Goal: Task Accomplishment & Management: Manage account settings

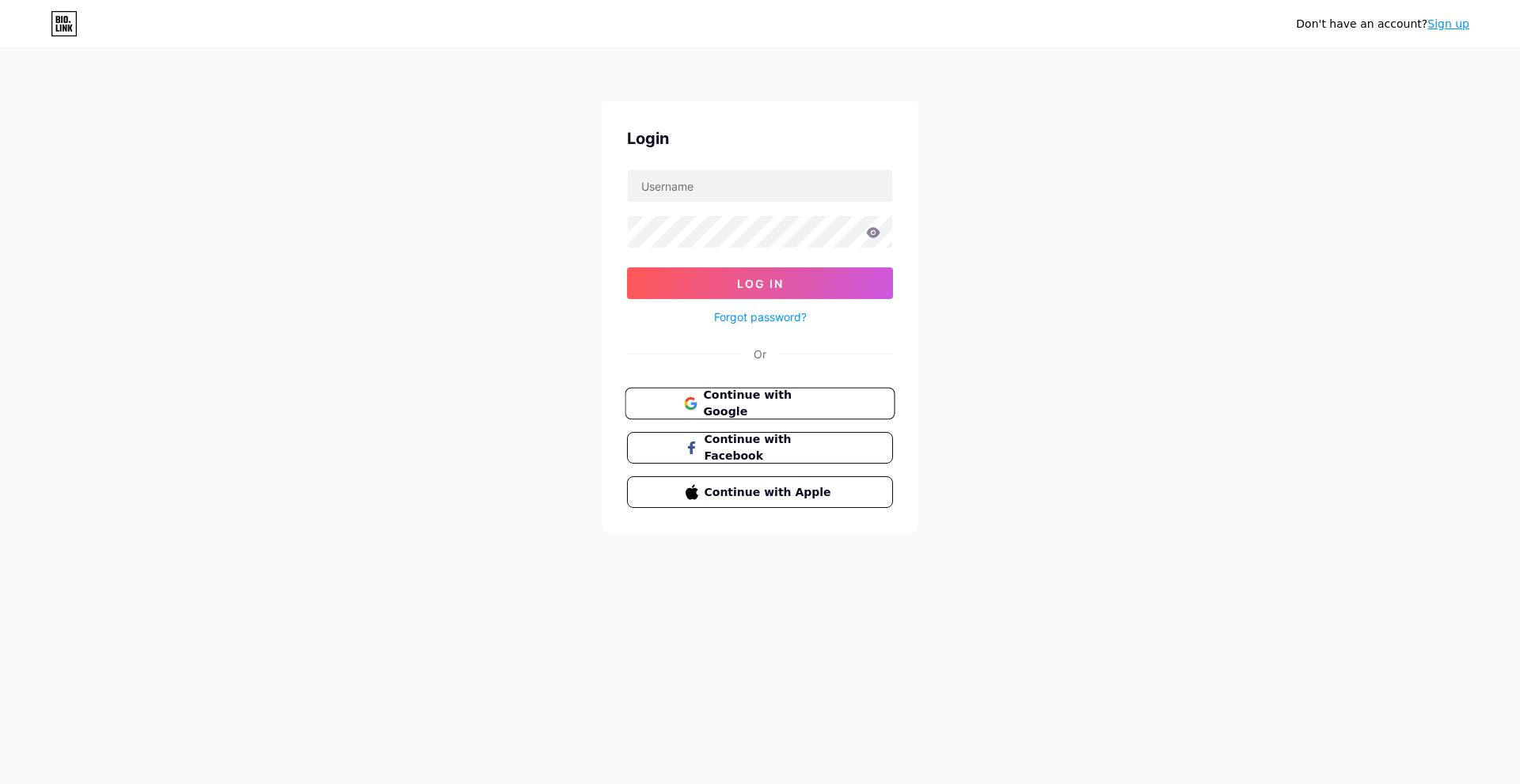
click at [734, 402] on span "Continue with Google" at bounding box center [768, 404] width 132 height 34
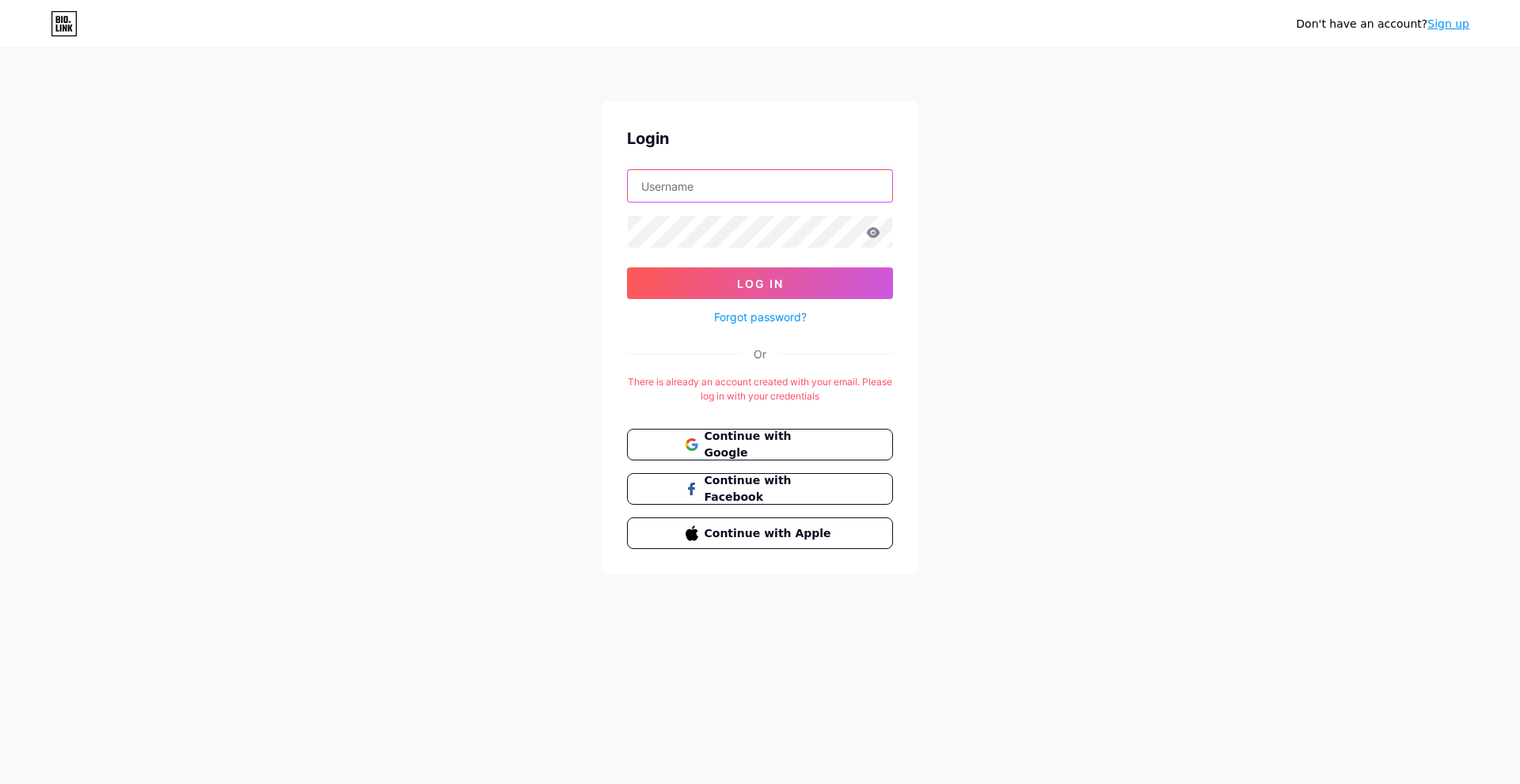
click at [697, 195] on input "text" at bounding box center [760, 185] width 265 height 31
click at [1017, 328] on div "Don't have an account? Sign up Login Log In Forgot password? Or There is alread…" at bounding box center [760, 312] width 1520 height 625
click at [706, 189] on input "text" at bounding box center [760, 185] width 265 height 31
click at [659, 335] on div "Login Log In Forgot password? Or There is already an account created with your …" at bounding box center [760, 338] width 316 height 473
click at [735, 429] on button "Continue with Google" at bounding box center [759, 445] width 270 height 32
